Goal: Task Accomplishment & Management: Use online tool/utility

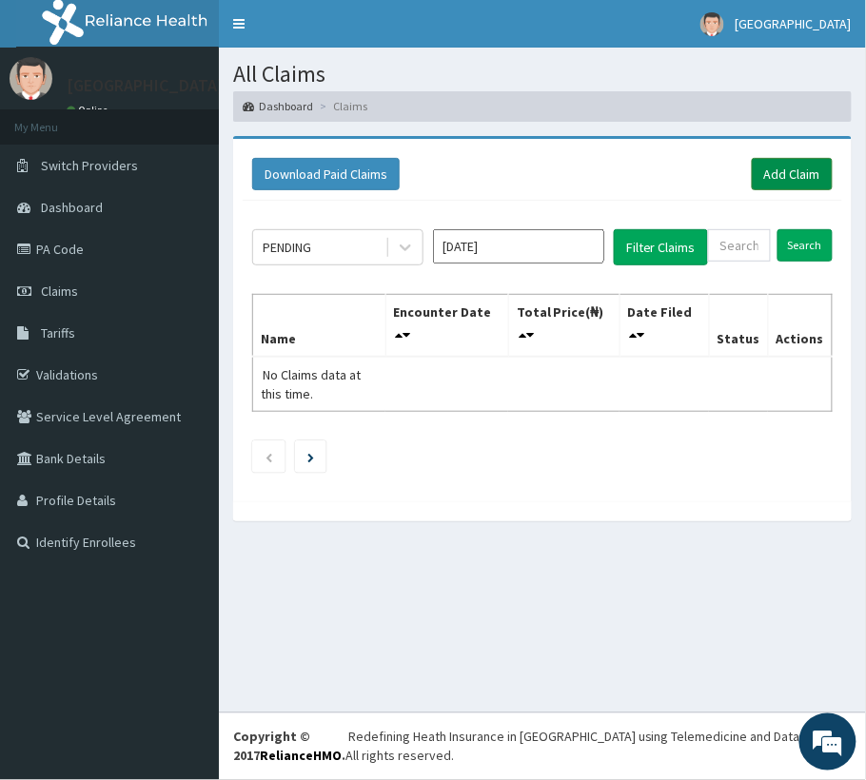
click at [795, 179] on link "Add Claim" at bounding box center [792, 174] width 81 height 32
